Goal: Find specific page/section: Find specific page/section

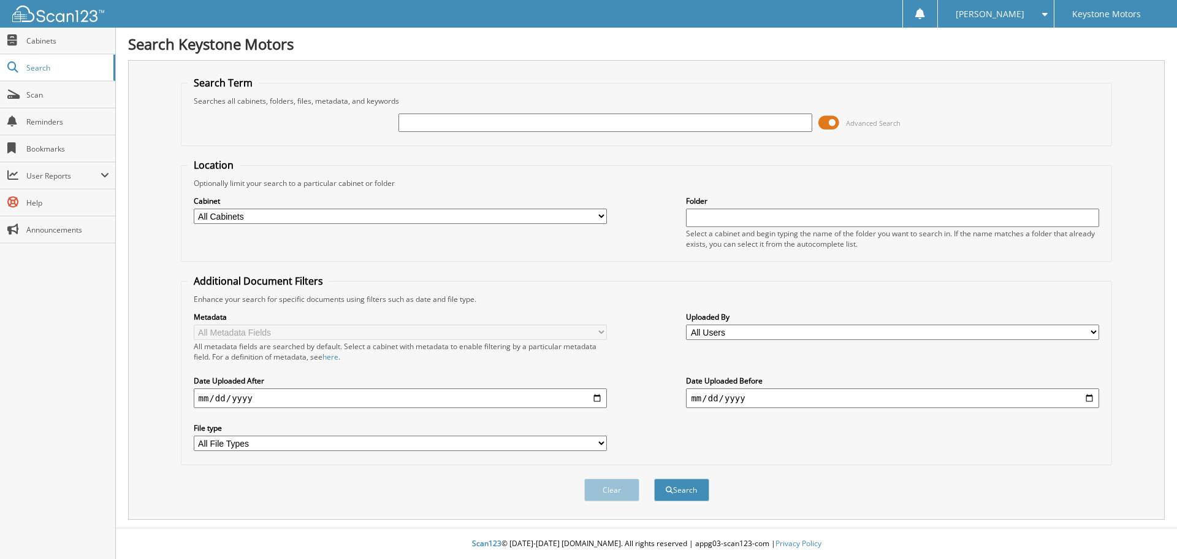
click at [419, 126] on input "text" at bounding box center [605, 122] width 413 height 18
type input "[PERSON_NAME]"
click at [683, 484] on button "Search" at bounding box center [681, 489] width 55 height 23
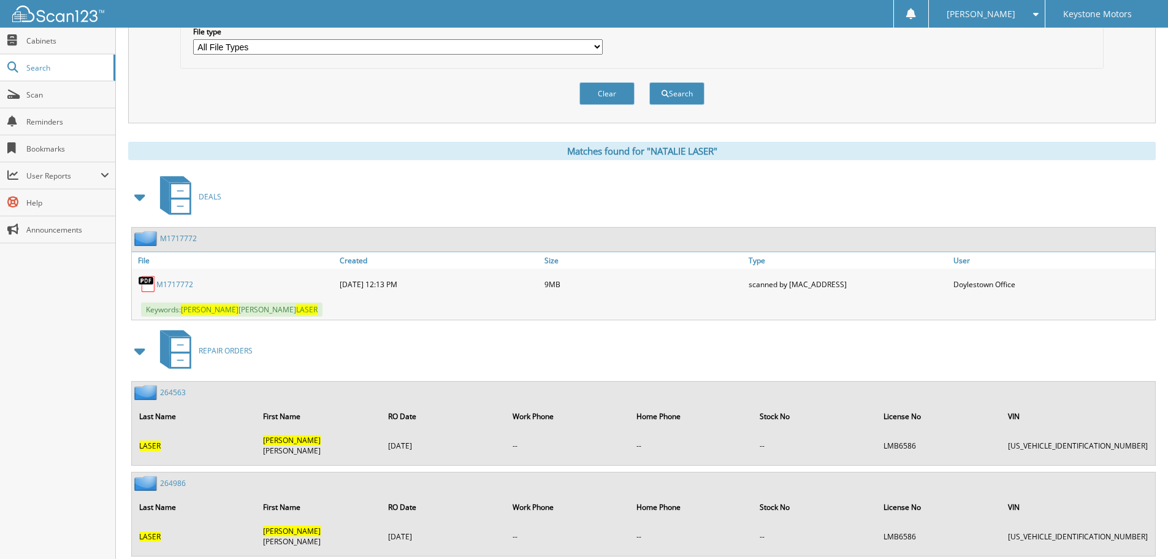
scroll to position [410, 0]
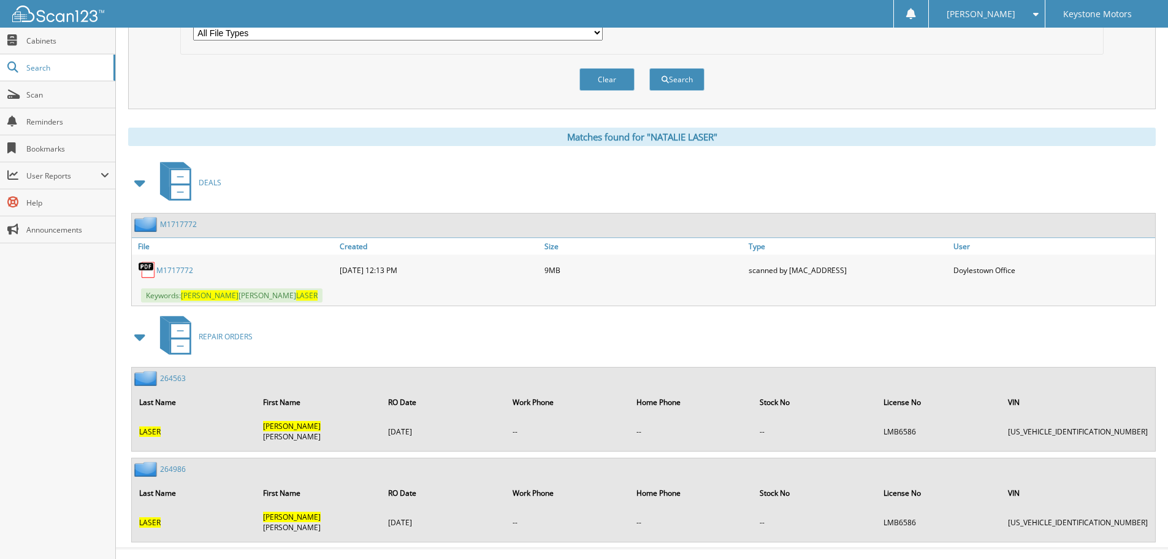
click at [175, 270] on link "M1717772" at bounding box center [174, 270] width 37 height 10
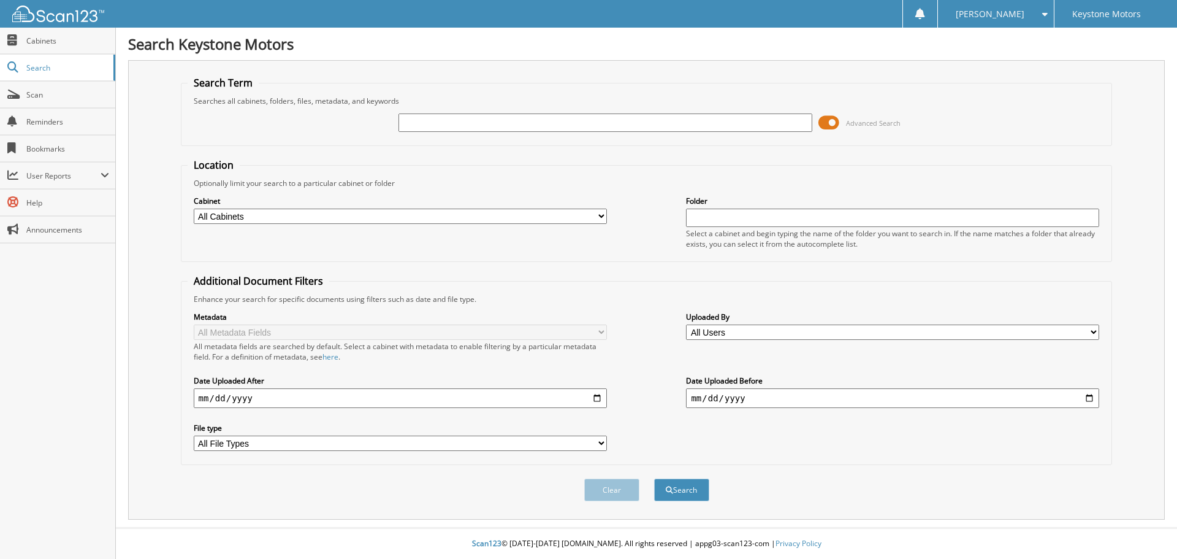
click at [631, 118] on input "text" at bounding box center [605, 122] width 413 height 18
type input "[PERSON_NAME]"
click at [681, 497] on button "Search" at bounding box center [681, 489] width 55 height 23
